Goal: Communication & Community: Answer question/provide support

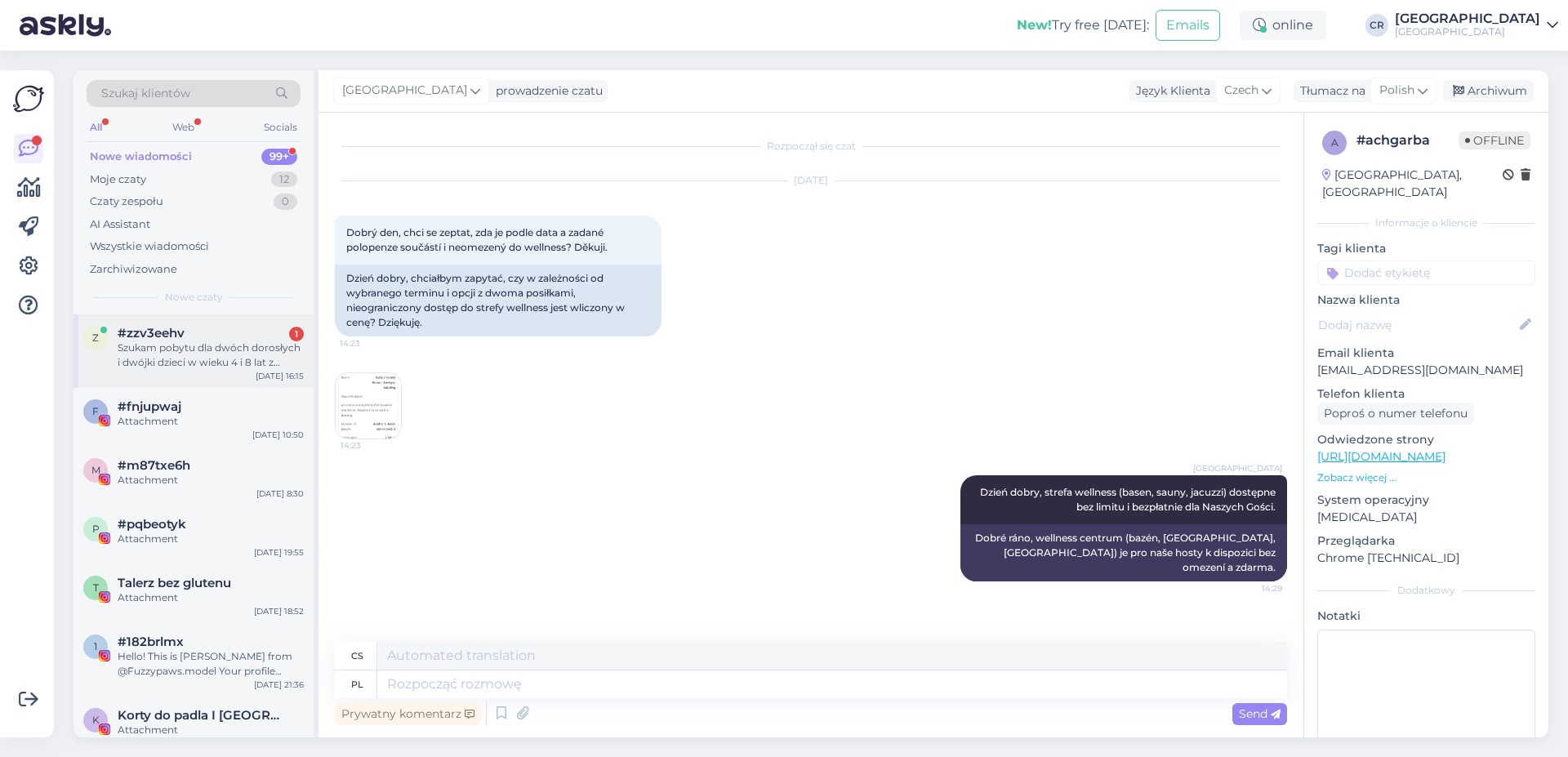
click at [196, 347] on div "Szukam pobytu dla dwóch dorosłych i dwójki dzieci w wieku 4 i 8 lat z wyżywieni…" at bounding box center [210, 355] width 186 height 30
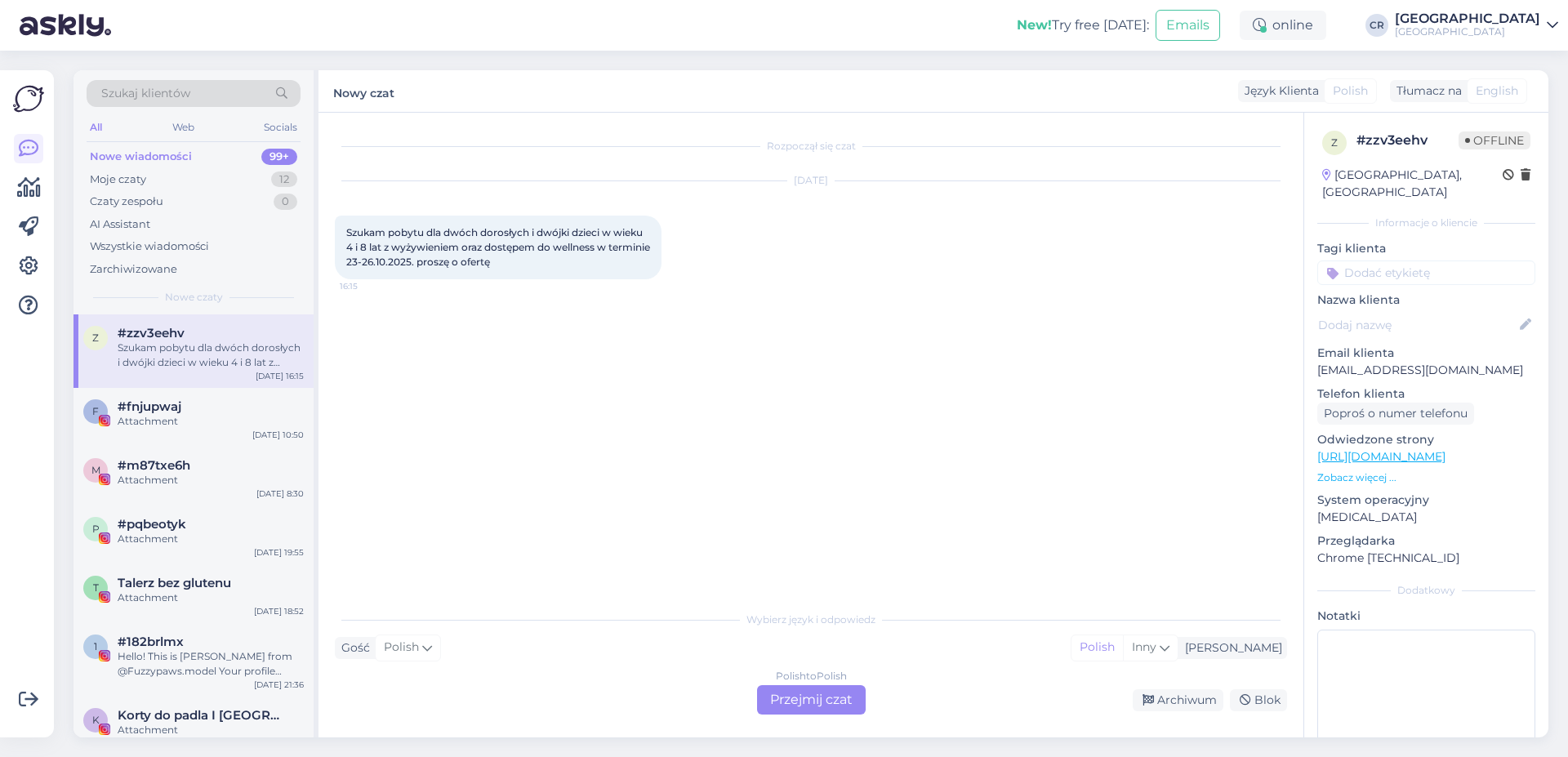
click at [793, 698] on div "Polish to Polish Przejmij czat" at bounding box center [811, 700] width 109 height 30
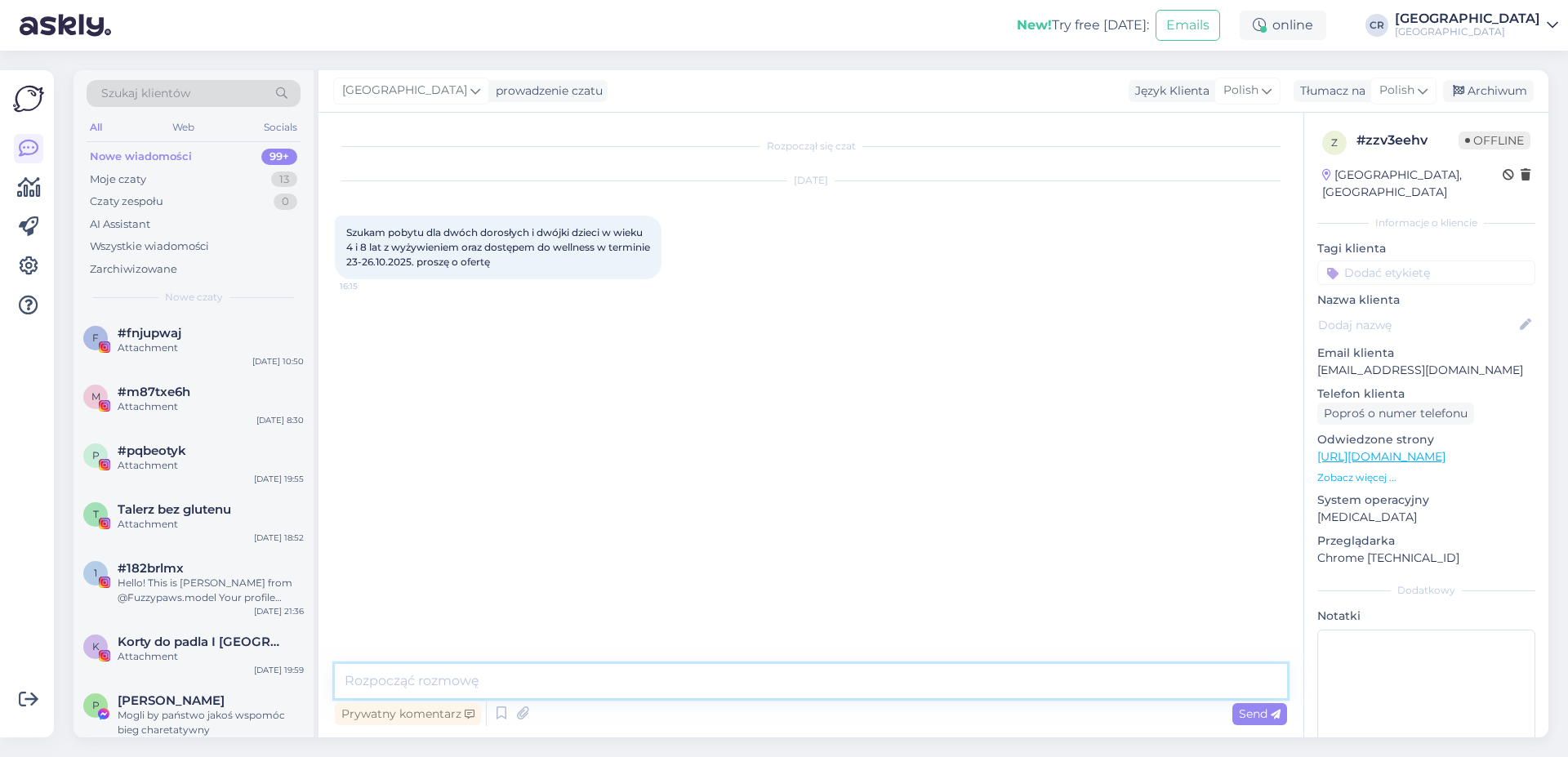
click at [443, 673] on textarea at bounding box center [810, 681] width 952 height 34
paste textarea "Dzień dobry, Dziękujemy za zainteresowanie pobytem w Naszym Hotelu. W podanym t…"
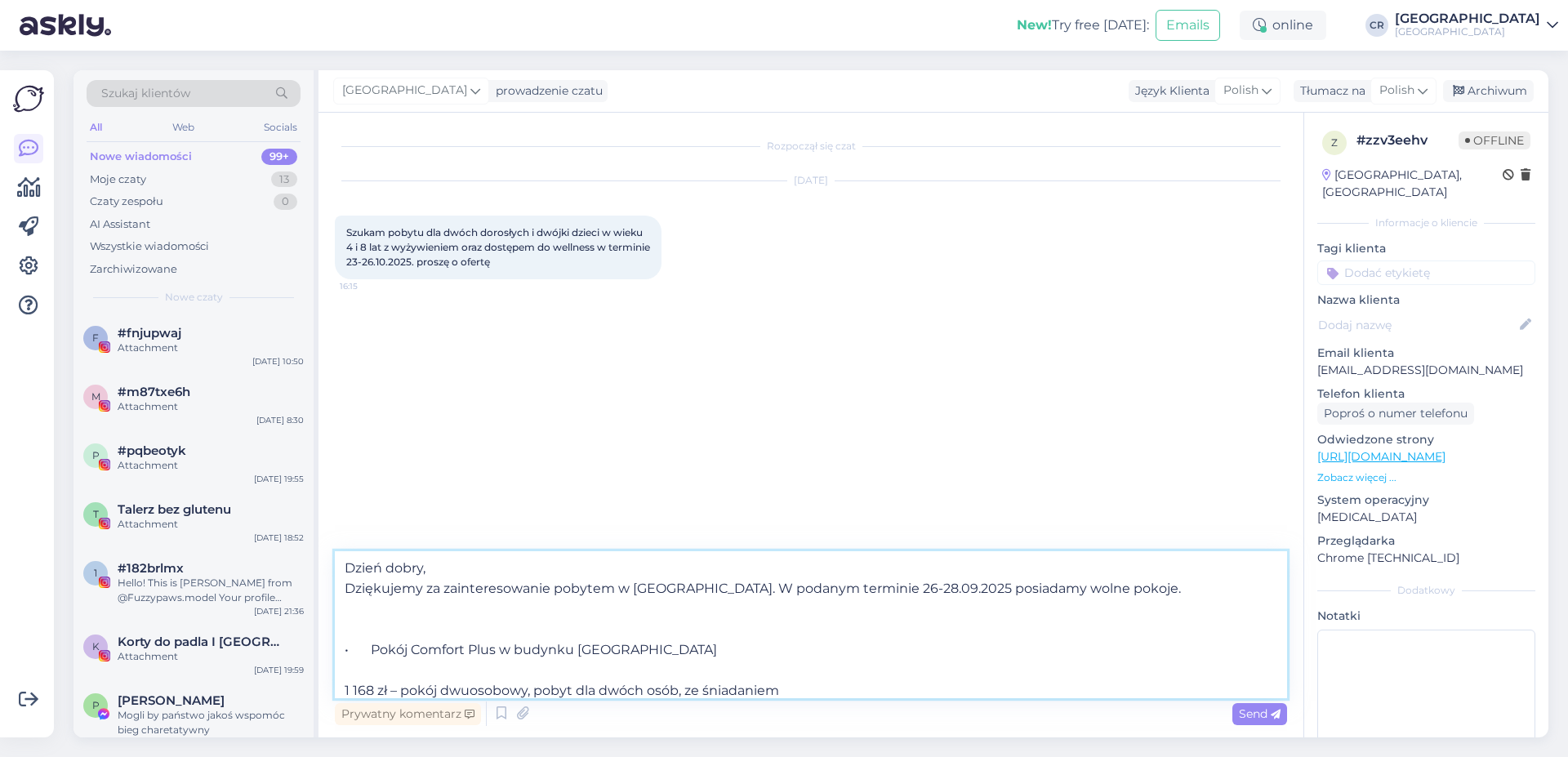
click at [896, 595] on textarea "Dzień dobry, Dziękujemy za zainteresowanie pobytem w Naszym Hotelu. W podanym t…" at bounding box center [810, 624] width 952 height 147
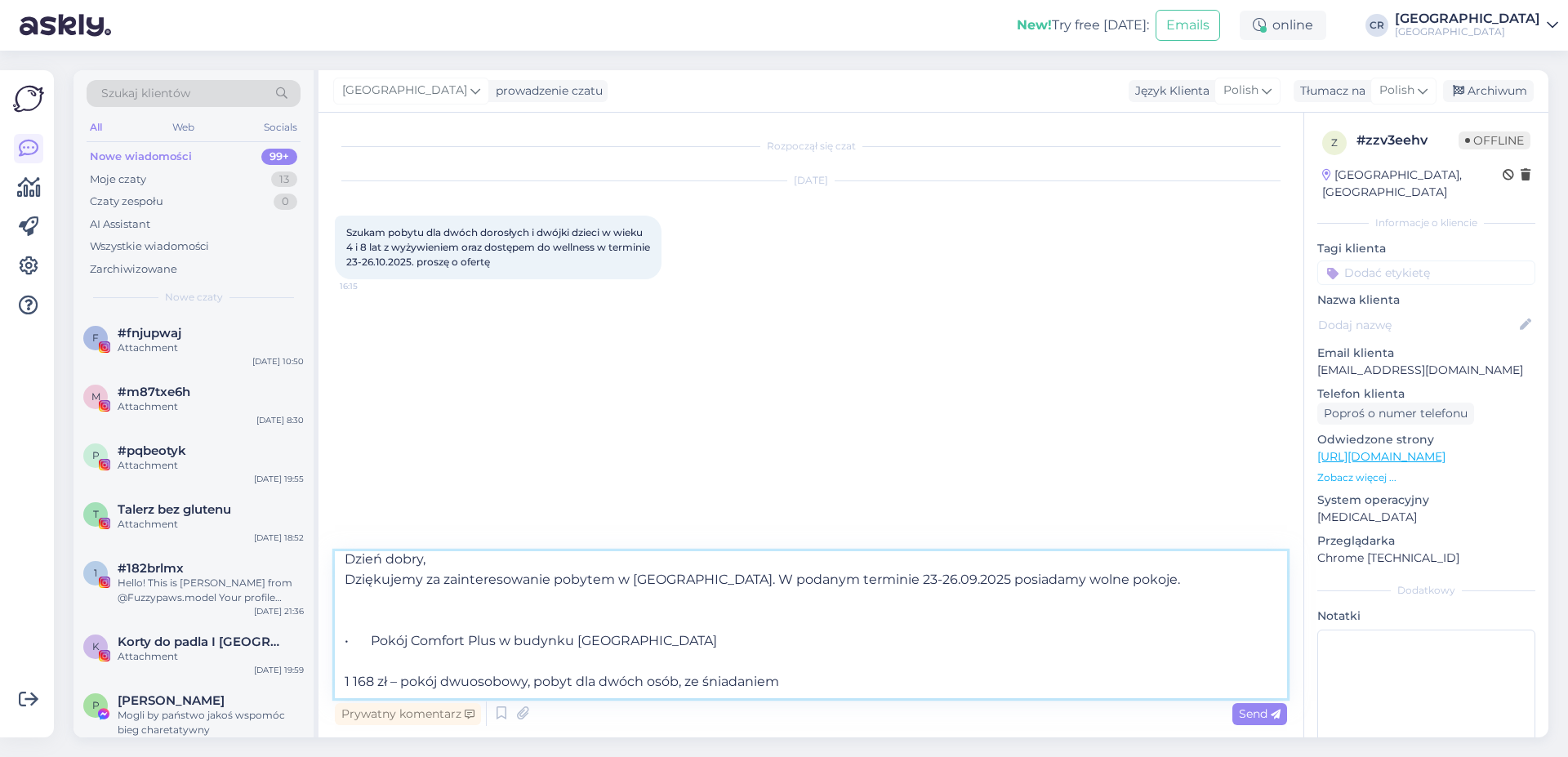
scroll to position [30, 0]
drag, startPoint x: 414, startPoint y: 620, endPoint x: 498, endPoint y: 620, distance: 84.0
click at [498, 620] on textarea "Dzień dobry, Dziękujemy za zainteresowanie pobytem w Naszym Hotelu. W podanym t…" at bounding box center [810, 624] width 952 height 147
drag, startPoint x: 638, startPoint y: 623, endPoint x: 553, endPoint y: 629, distance: 85.2
click at [553, 629] on textarea "Dzień dobry, Dziękujemy za zainteresowanie pobytem w Naszym Hotelu. W podanym t…" at bounding box center [810, 624] width 952 height 147
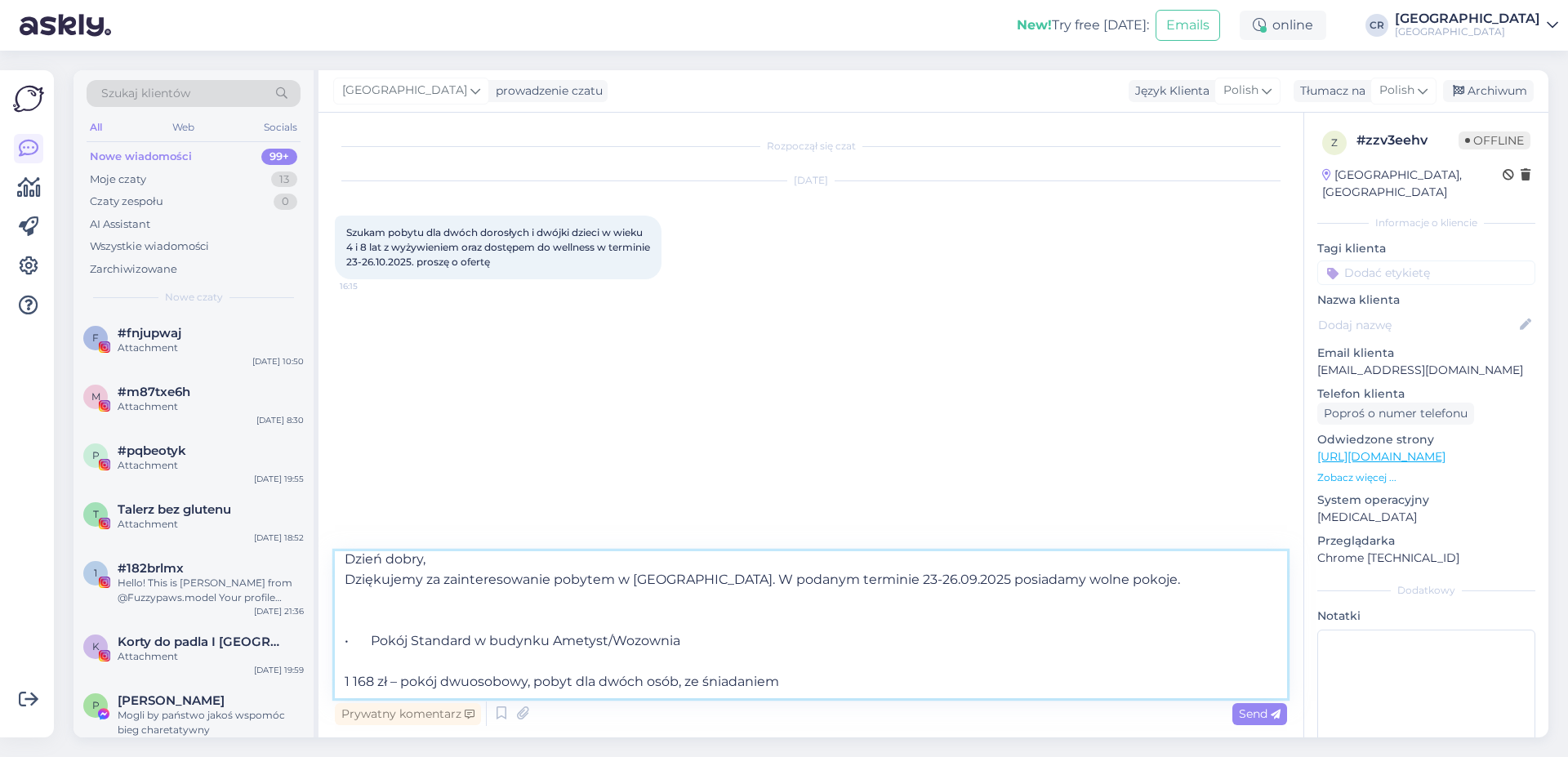
click at [372, 659] on textarea "Dzień dobry, Dziękujemy za zainteresowanie pobytem w Naszym Hotelu. W podanym t…" at bounding box center [810, 624] width 952 height 147
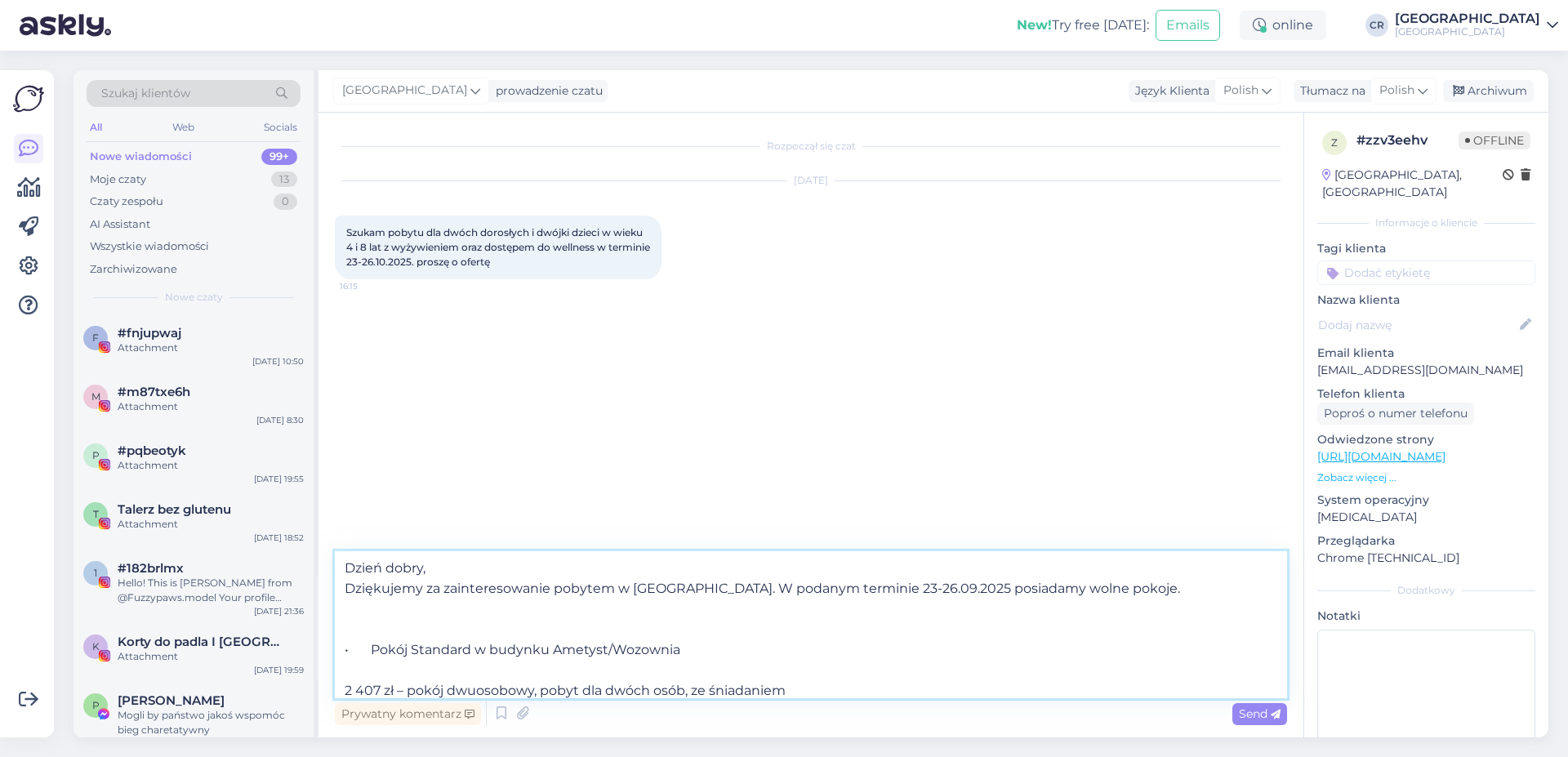
click at [685, 686] on textarea "Dzień dobry, Dziękujemy za zainteresowanie pobytem w Naszym Hotelu. W podanym t…" at bounding box center [810, 624] width 952 height 147
click at [895, 685] on textarea "Dzień dobry, Dziękujemy za zainteresowanie pobytem w Naszym Hotelu. W podanym t…" at bounding box center [810, 624] width 952 height 147
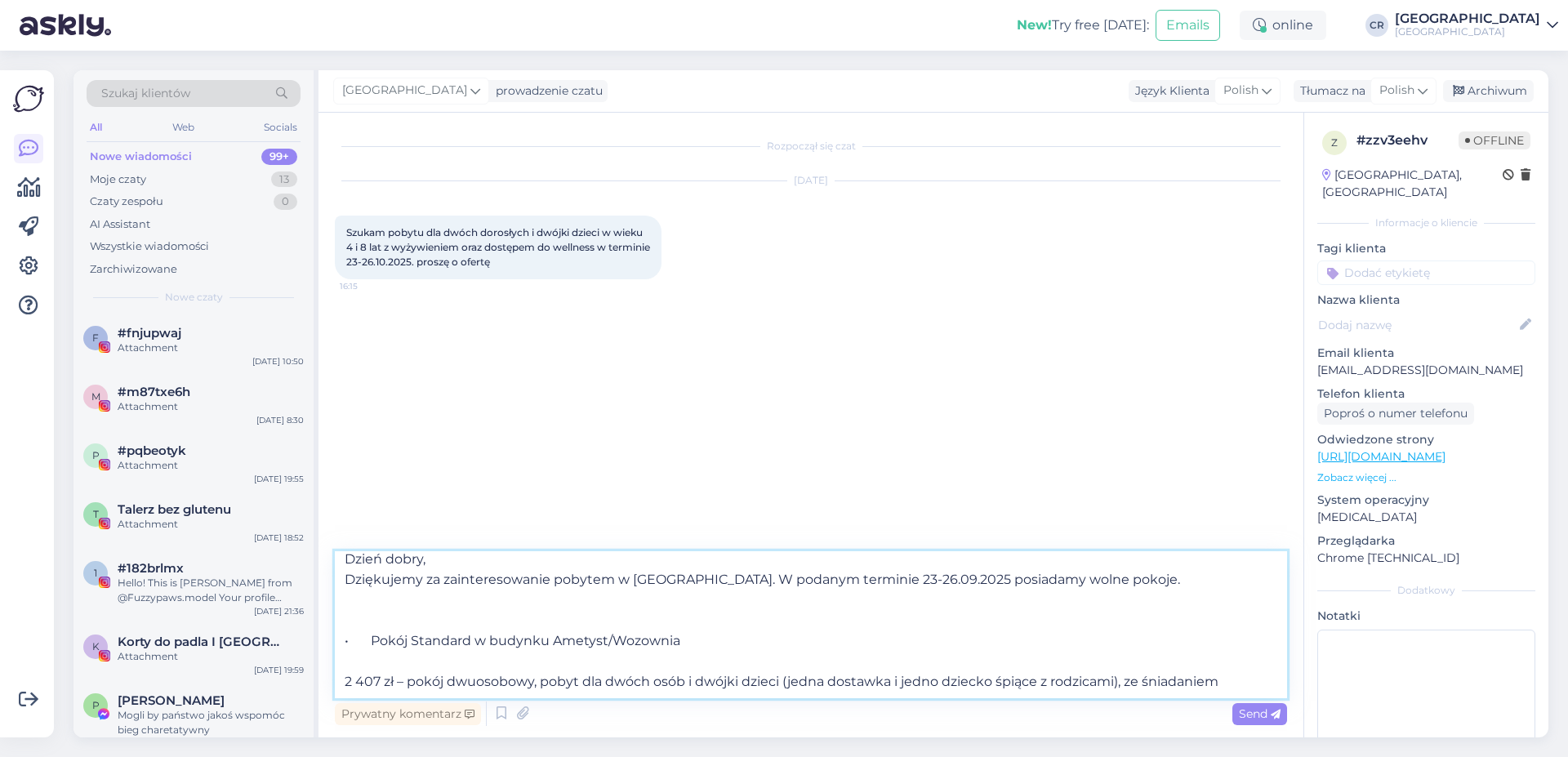
scroll to position [30, 0]
drag, startPoint x: 540, startPoint y: 664, endPoint x: 409, endPoint y: 665, distance: 131.0
click at [409, 665] on textarea "Dzień dobry, Dziękujemy za zainteresowanie pobytem w Naszym Hotelu. W podanym t…" at bounding box center [810, 624] width 952 height 147
click at [553, 655] on textarea "Dzień dobry, Dziękujemy za zainteresowanie pobytem w Naszym Hotelu. W podanym t…" at bounding box center [810, 624] width 952 height 147
click at [1160, 666] on textarea "Dzień dobry, Dziękujemy za zainteresowanie pobytem w Naszym Hotelu. W podanym t…" at bounding box center [810, 624] width 952 height 147
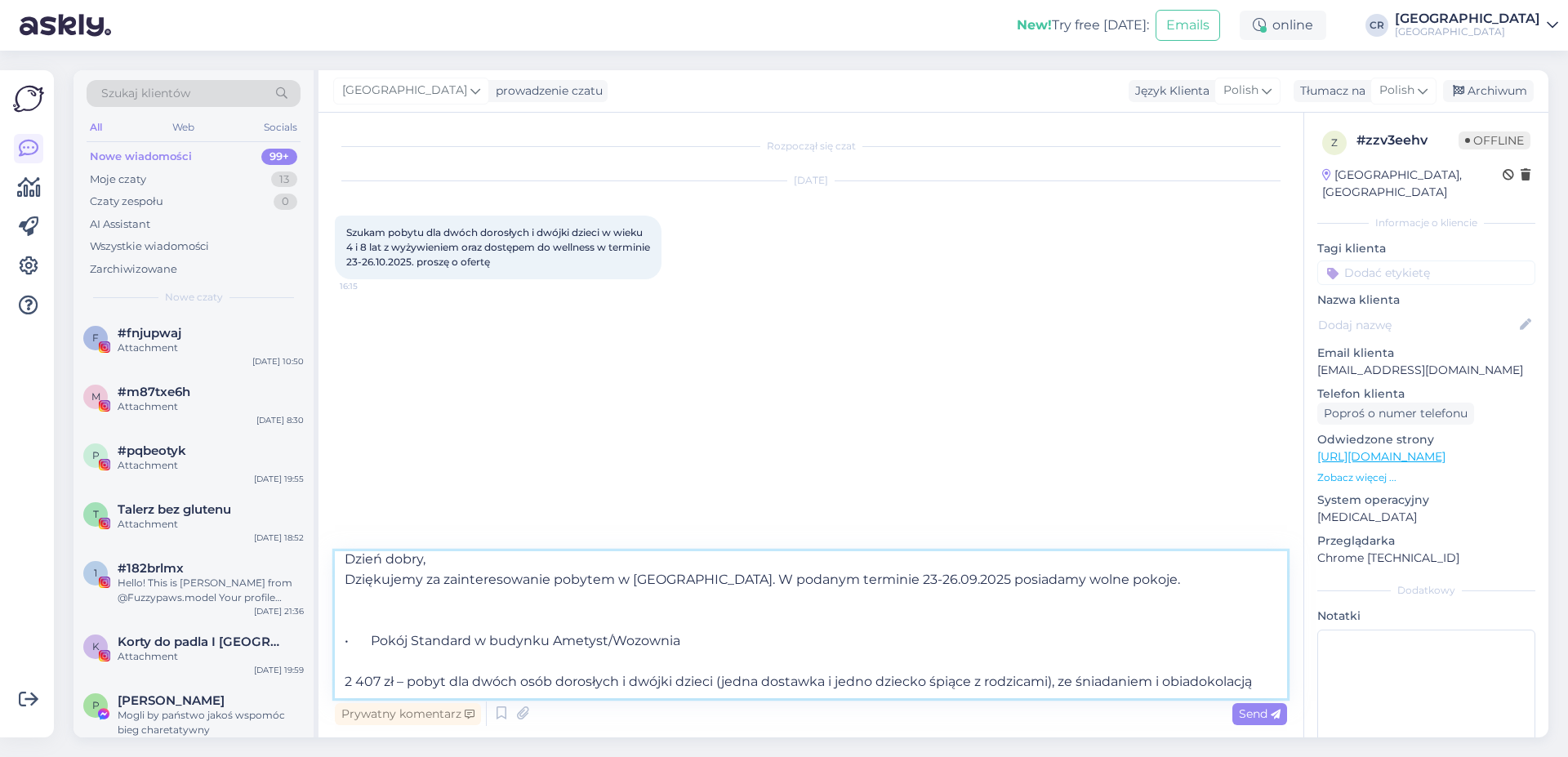
type textarea "Dzień dobry, Dziękujemy za zainteresowanie pobytem w Naszym Hotelu. W podanym t…"
click at [1266, 715] on span "Send" at bounding box center [1259, 714] width 42 height 14
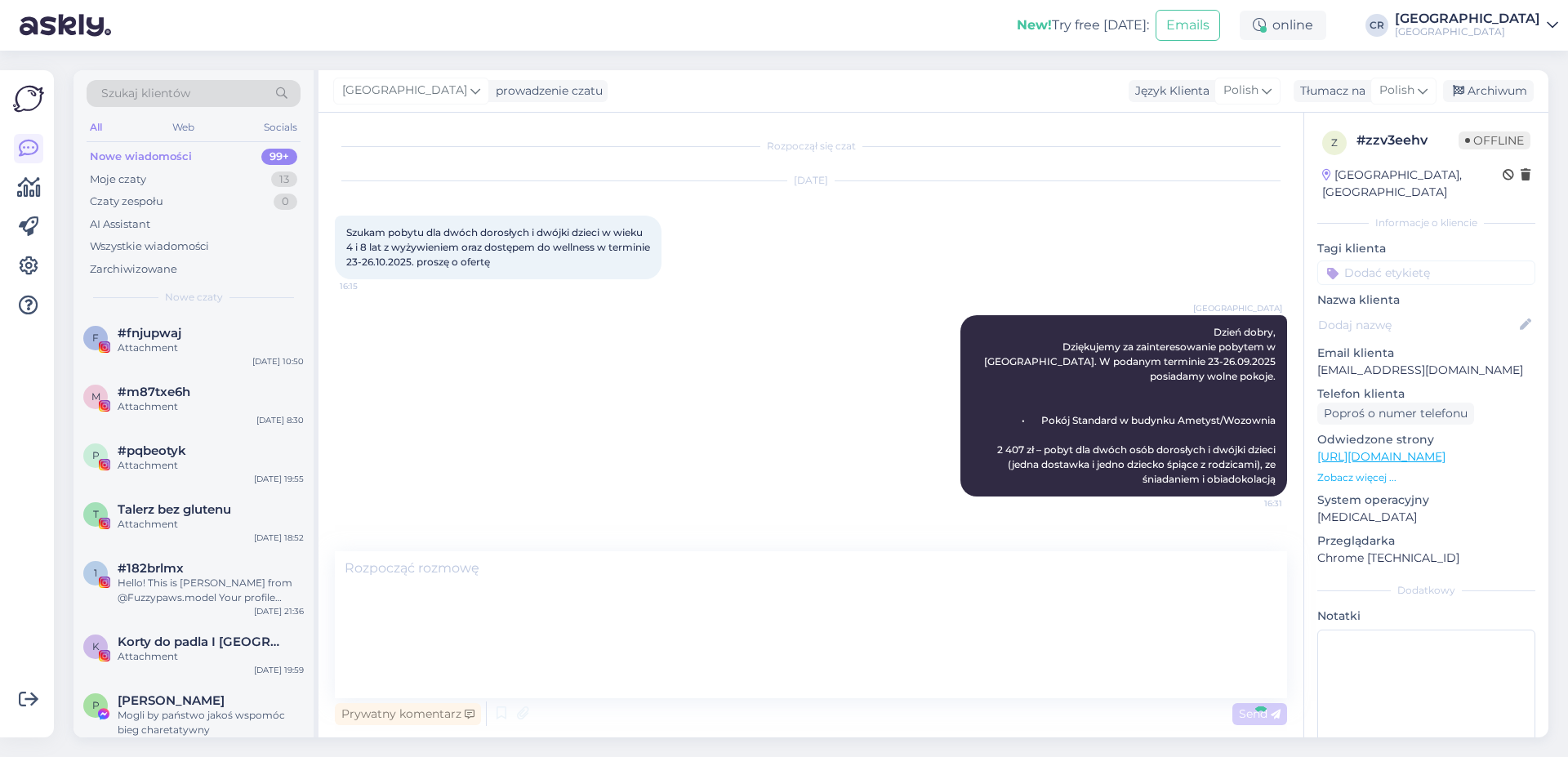
scroll to position [0, 0]
